Goal: Manage account settings

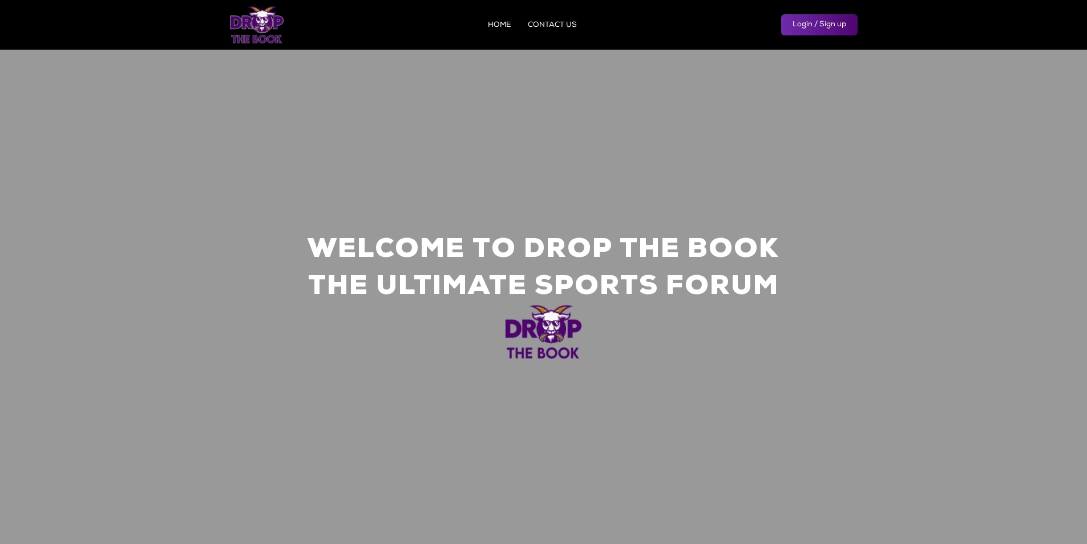
click at [816, 28] on link "Login / Sign up" at bounding box center [819, 24] width 76 height 21
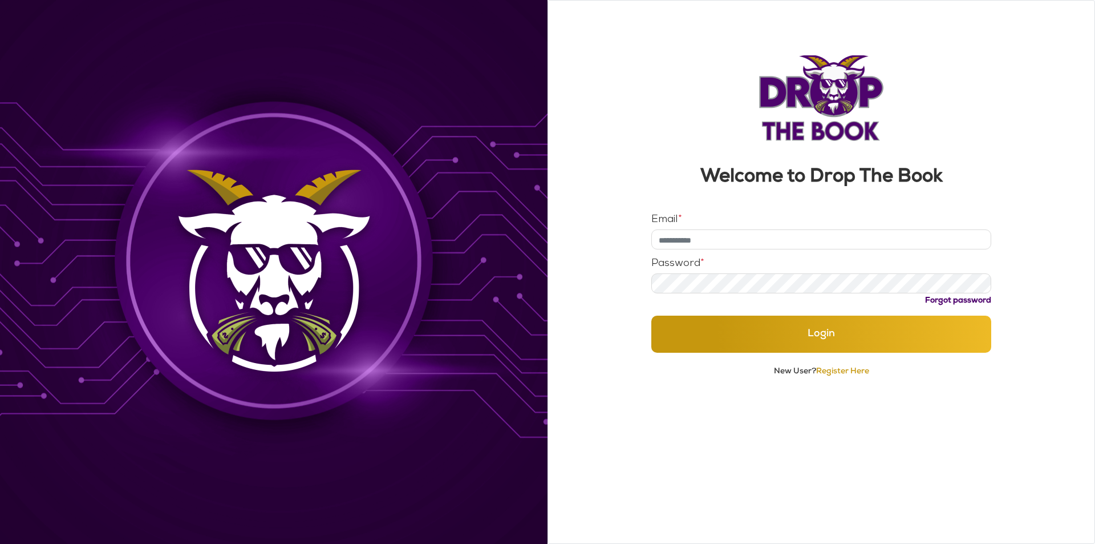
click at [760, 236] on input "Email *" at bounding box center [821, 239] width 341 height 20
type input "**********"
click at [651, 315] on button "Login" at bounding box center [821, 333] width 341 height 37
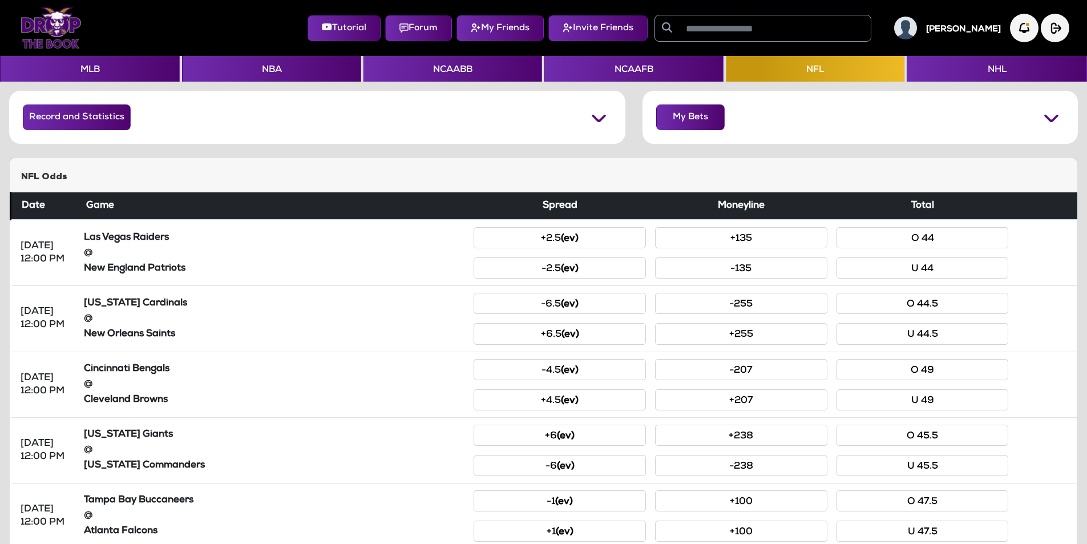
click at [917, 29] on img at bounding box center [905, 28] width 23 height 23
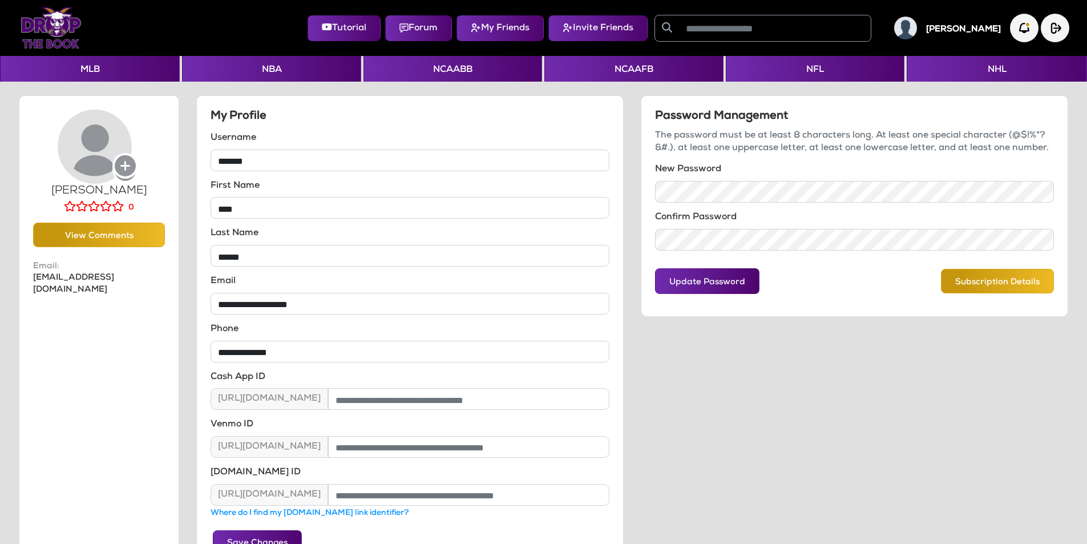
click at [462, 120] on h5 "My Profile" at bounding box center [409, 117] width 399 height 14
click at [1002, 286] on button "Subscription Details" at bounding box center [997, 281] width 113 height 25
